Goal: Check status

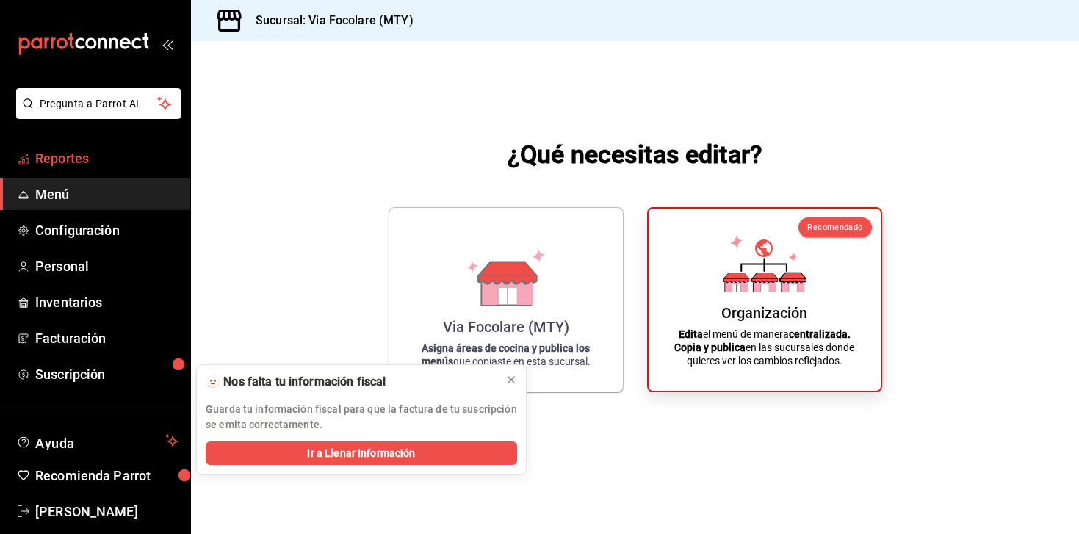
click at [38, 144] on link "Reportes" at bounding box center [95, 158] width 190 height 32
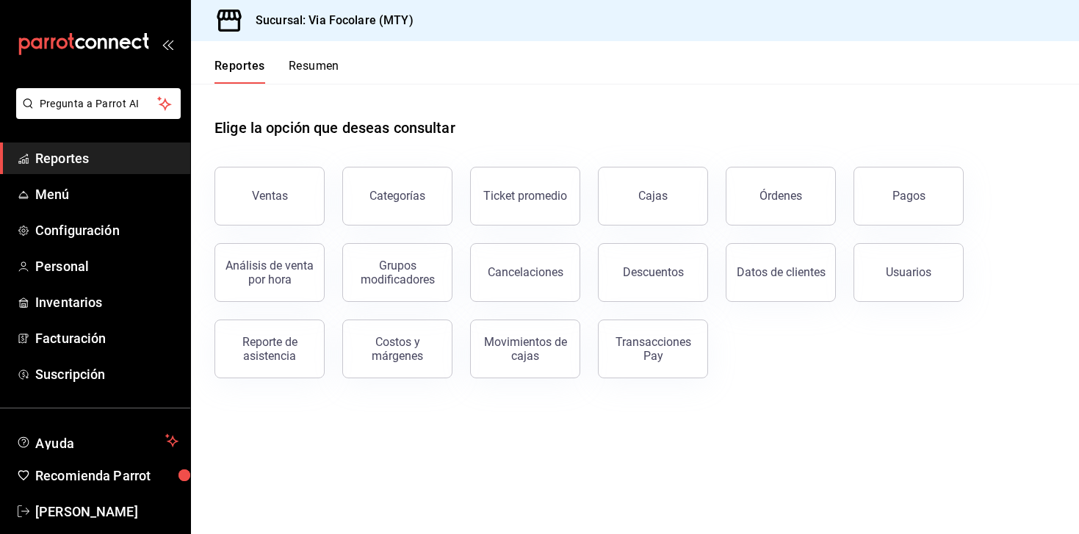
click at [328, 68] on button "Resumen" at bounding box center [314, 71] width 51 height 25
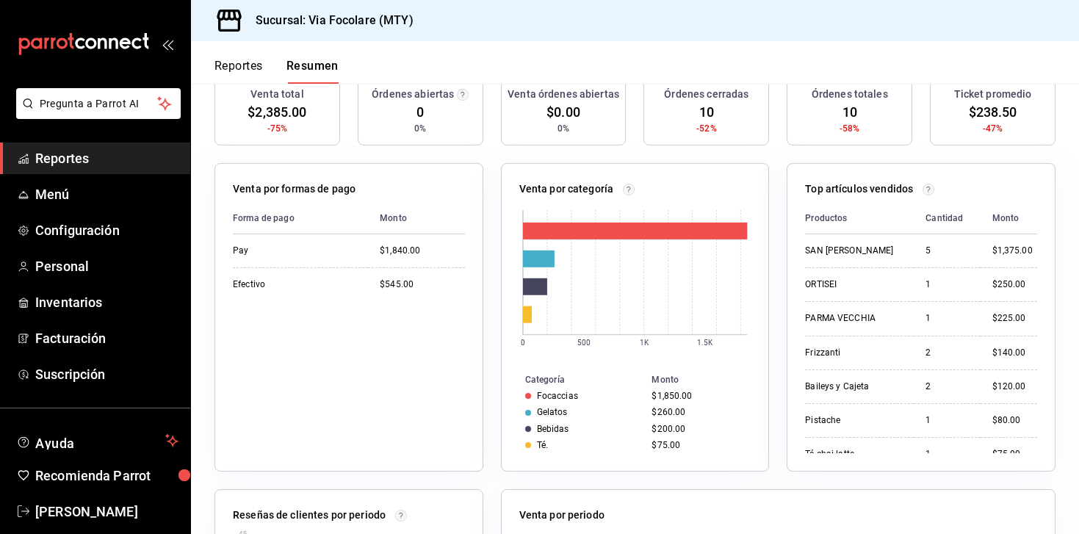
click at [486, 271] on div "Venta por categoría 0 500 1K 1.5K Categoría Monto Focaccias $1,850.00 Gelatos $…" at bounding box center [626, 308] width 286 height 326
